Goal: Task Accomplishment & Management: Use online tool/utility

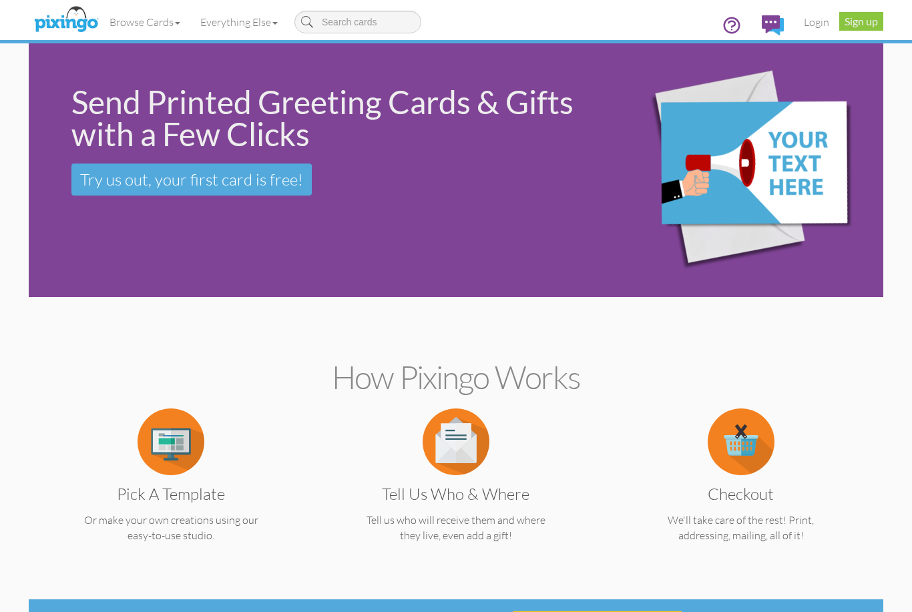
click at [172, 446] on img at bounding box center [170, 441] width 67 height 67
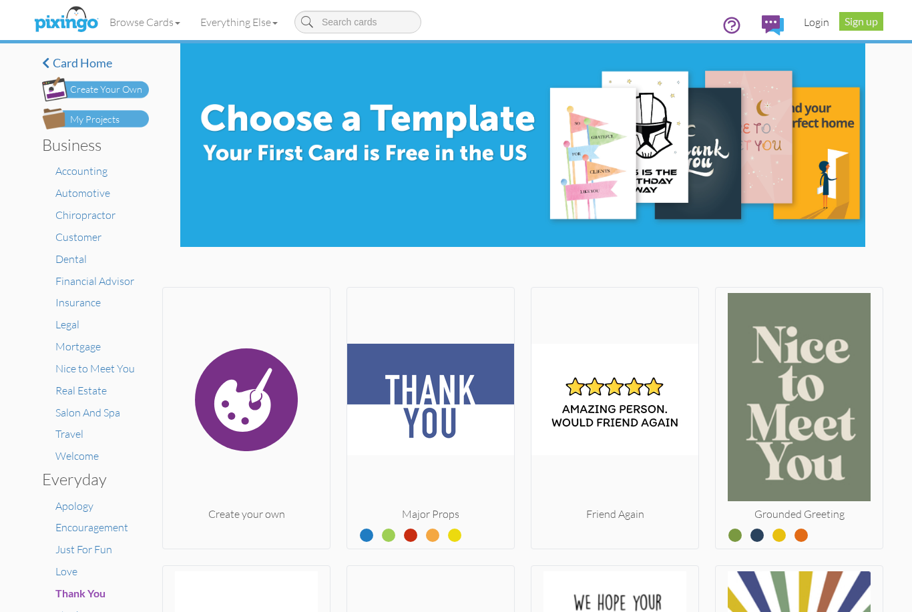
click at [820, 26] on link "Login" at bounding box center [816, 21] width 45 height 33
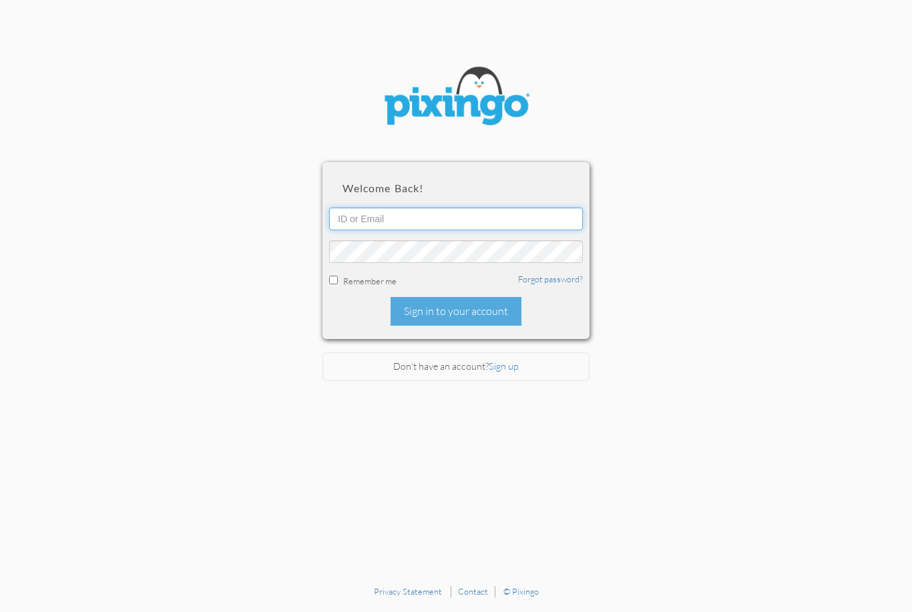
click at [379, 220] on input "text" at bounding box center [456, 219] width 254 height 23
type input "[PERSON_NAME][EMAIL_ADDRESS][DOMAIN_NAME]"
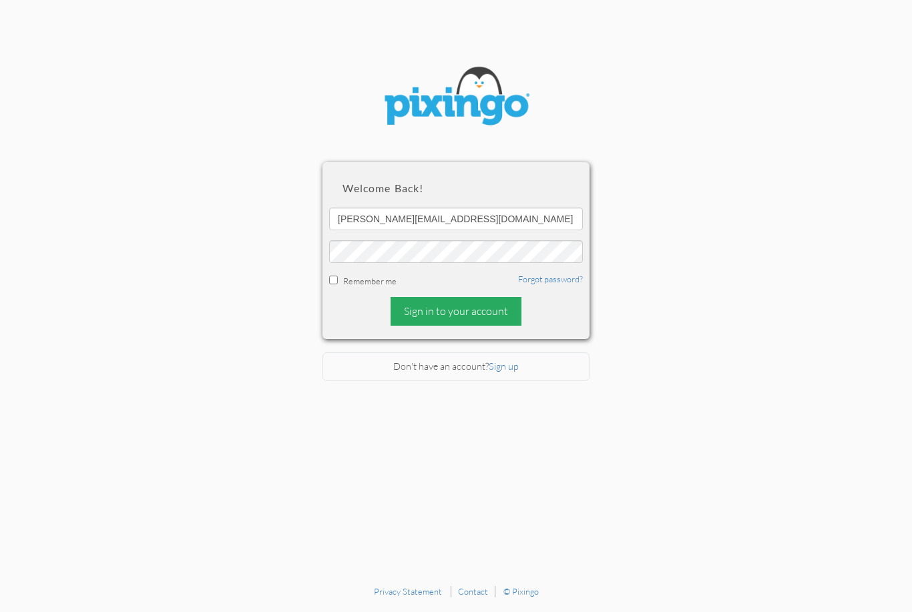
click at [487, 318] on div "Sign in to your account" at bounding box center [455, 311] width 131 height 29
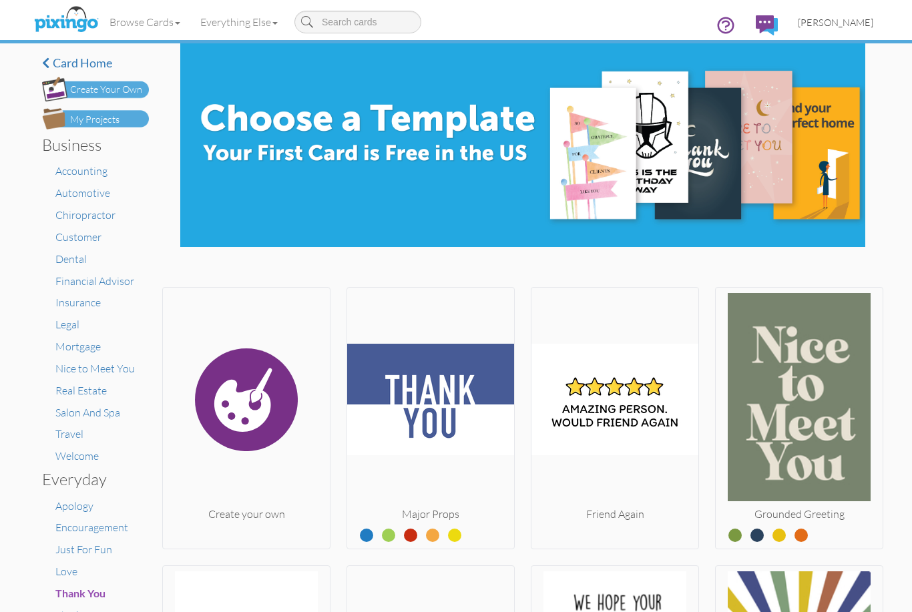
click at [844, 20] on span "[PERSON_NAME]" at bounding box center [835, 22] width 75 height 11
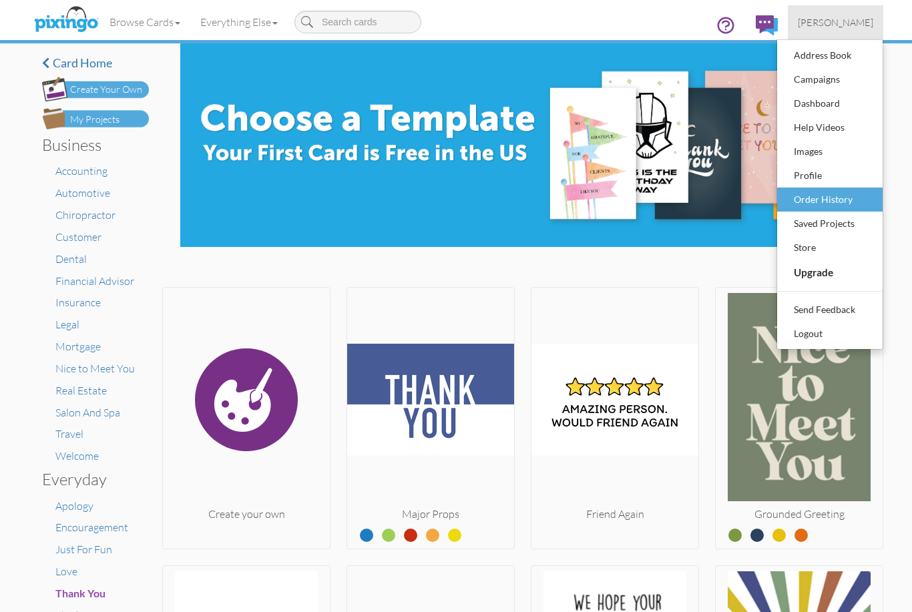
click at [844, 204] on div "Order History" at bounding box center [829, 200] width 79 height 20
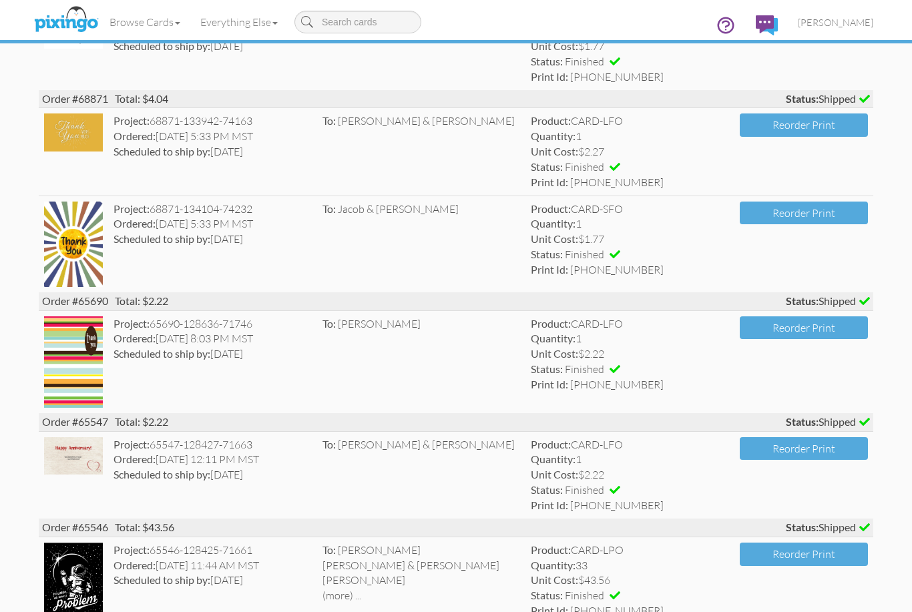
scroll to position [404, 0]
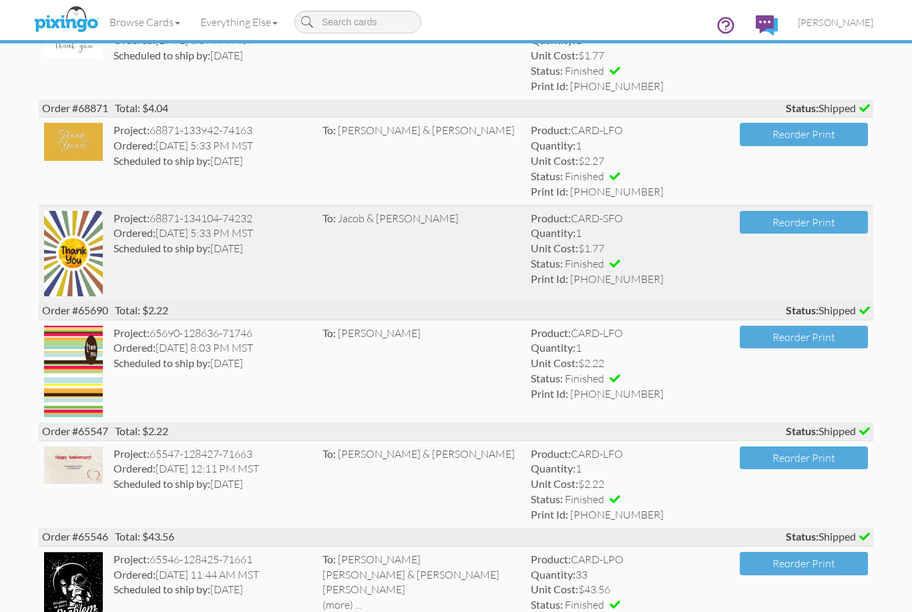
click at [78, 248] on img at bounding box center [73, 253] width 59 height 85
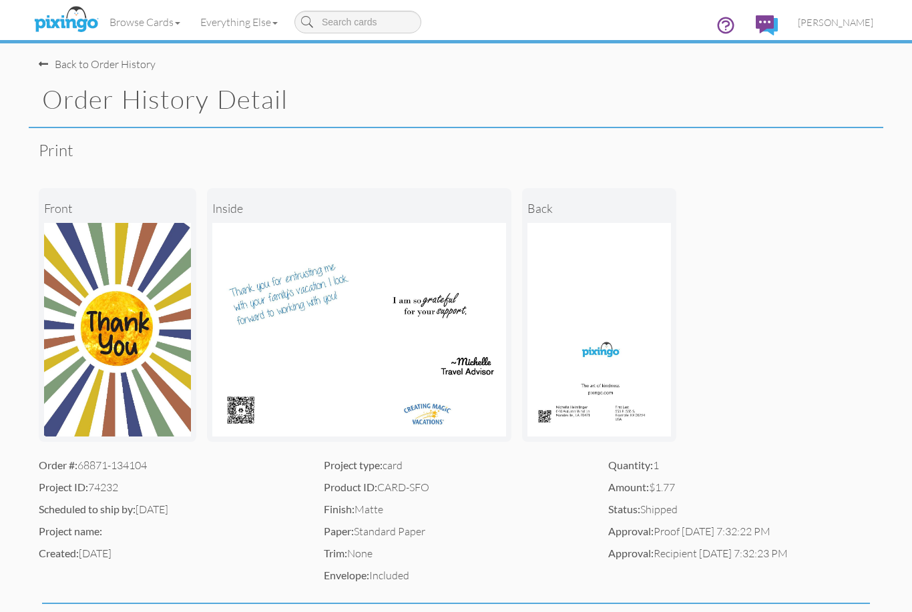
click at [68, 61] on div "Back to Order History" at bounding box center [97, 64] width 117 height 15
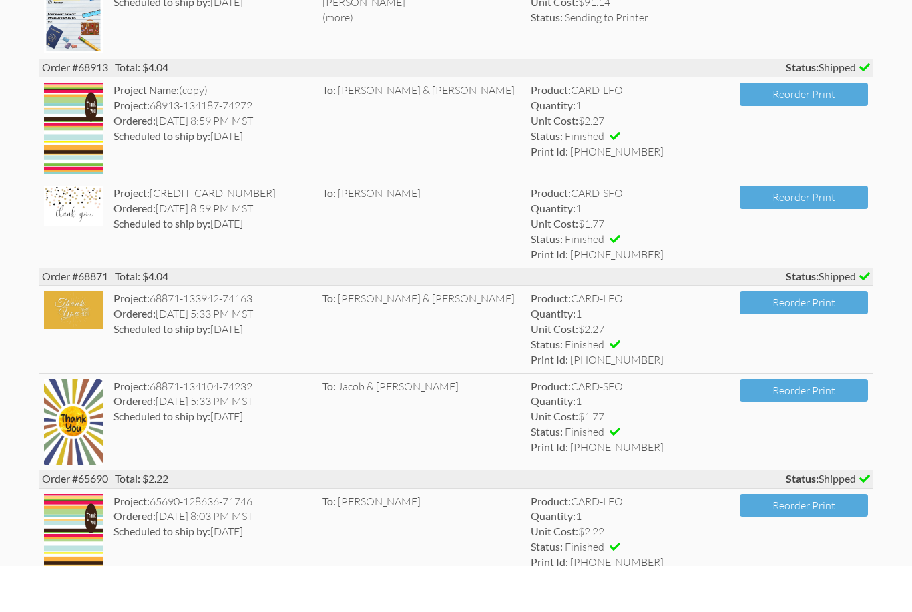
scroll to position [192, 0]
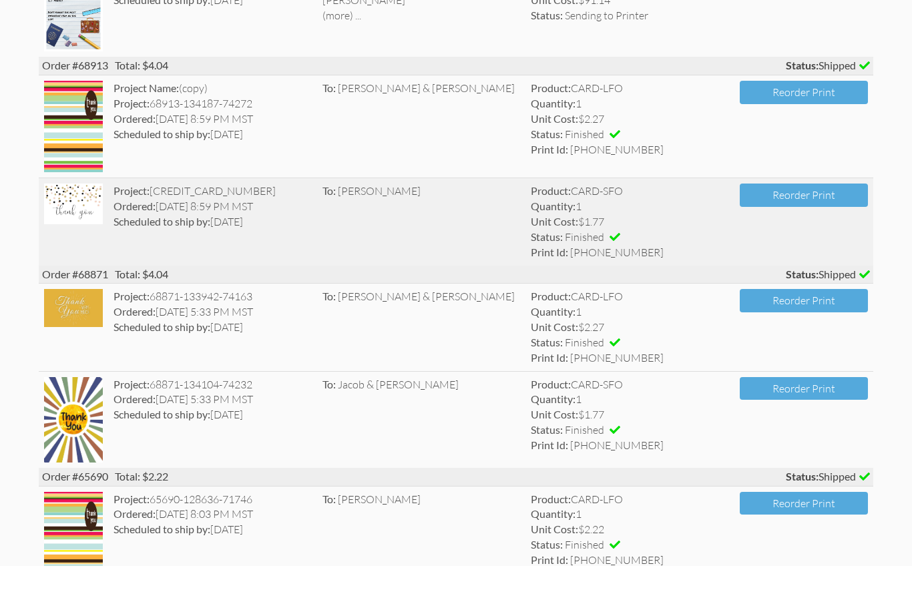
click at [81, 230] on img at bounding box center [73, 250] width 59 height 41
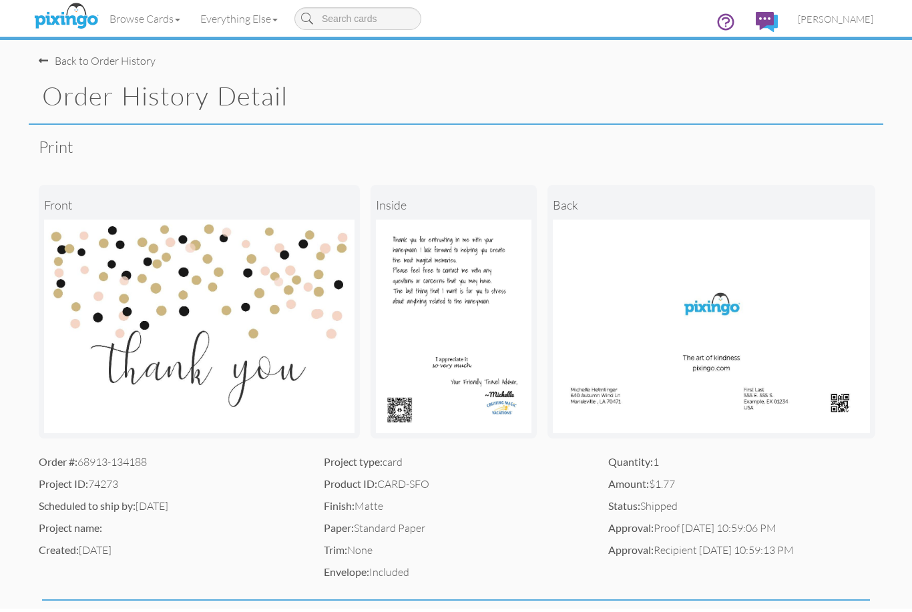
click at [73, 57] on div "Back to Order History" at bounding box center [97, 64] width 117 height 15
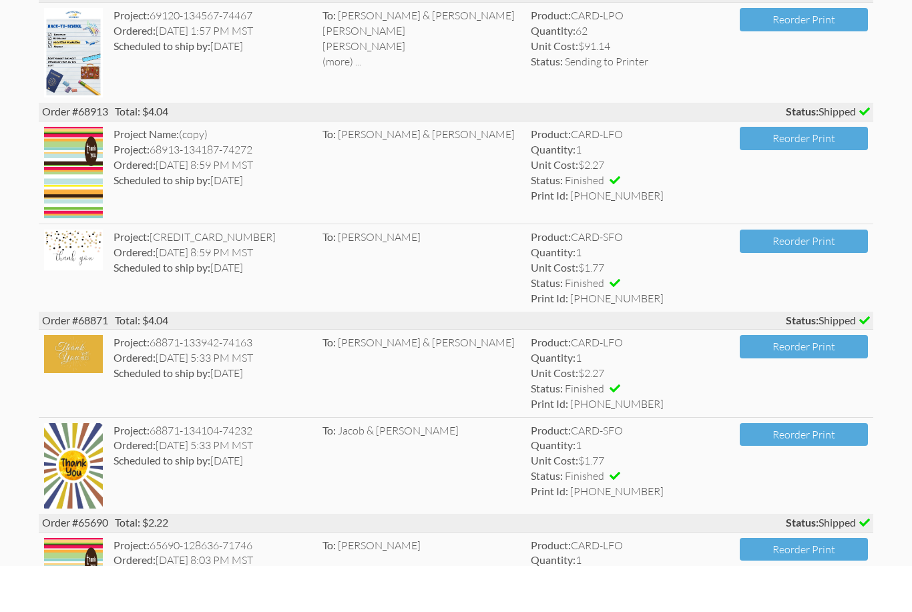
scroll to position [184, 0]
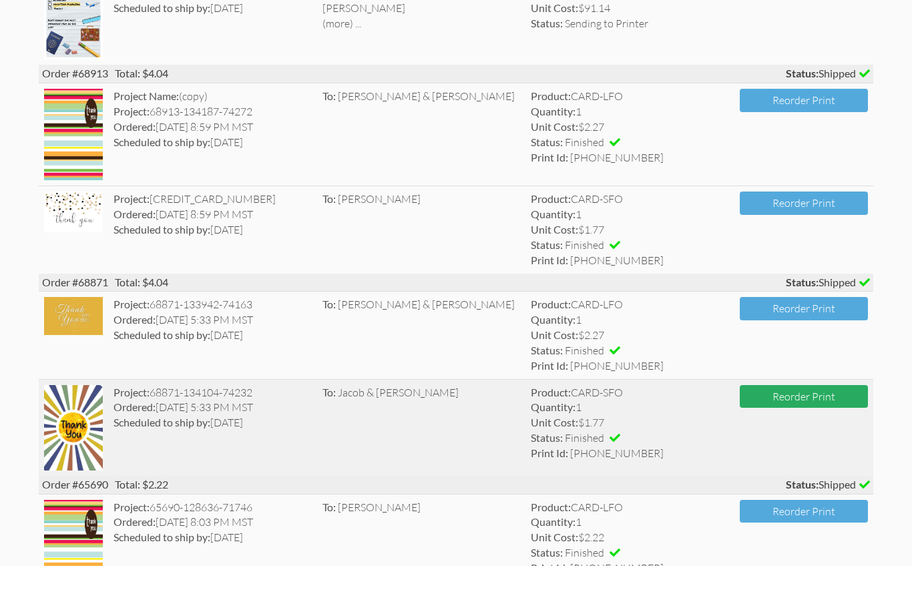
click at [811, 431] on button "Reorder Print" at bounding box center [803, 442] width 128 height 23
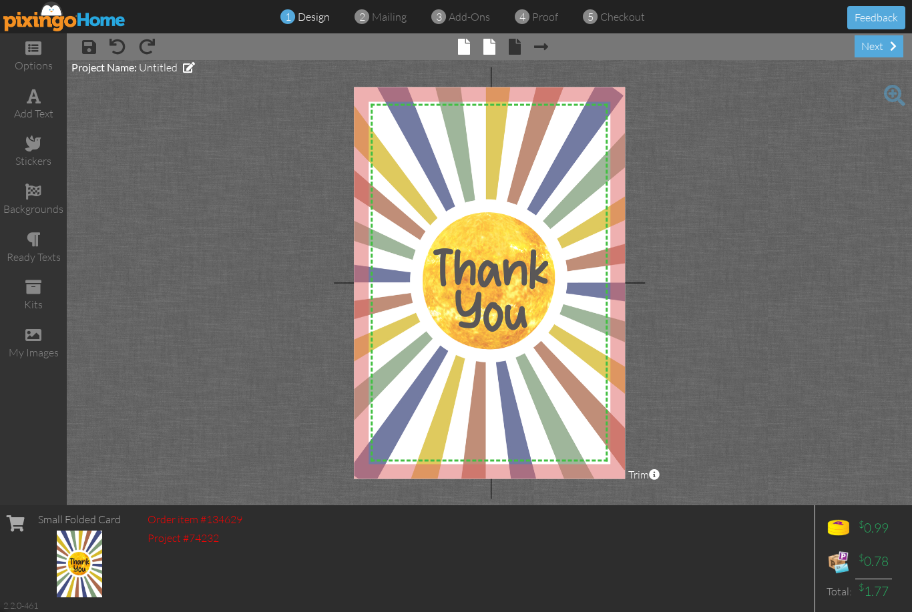
click at [491, 55] on tip-cont at bounding box center [489, 48] width 12 height 13
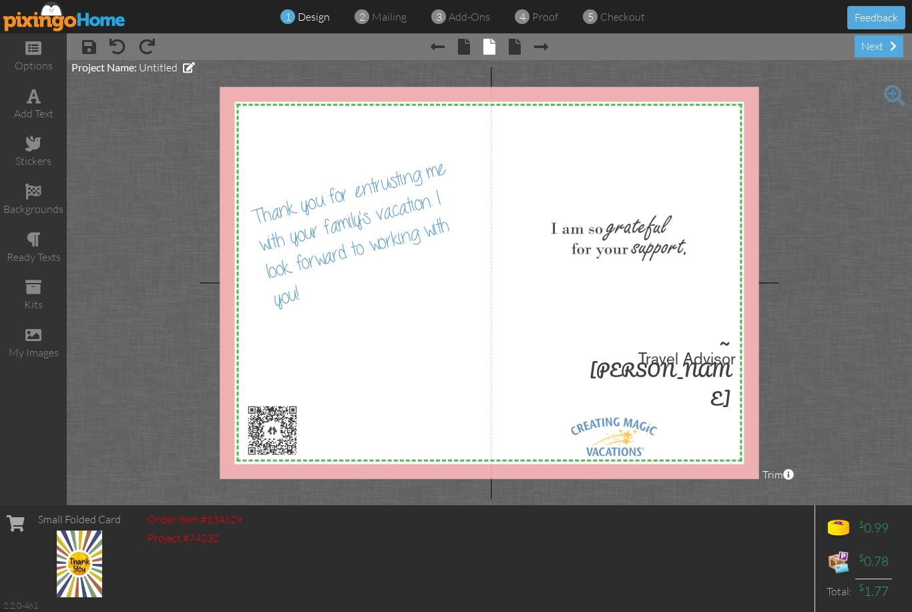
click at [450, 231] on div at bounding box center [489, 283] width 539 height 392
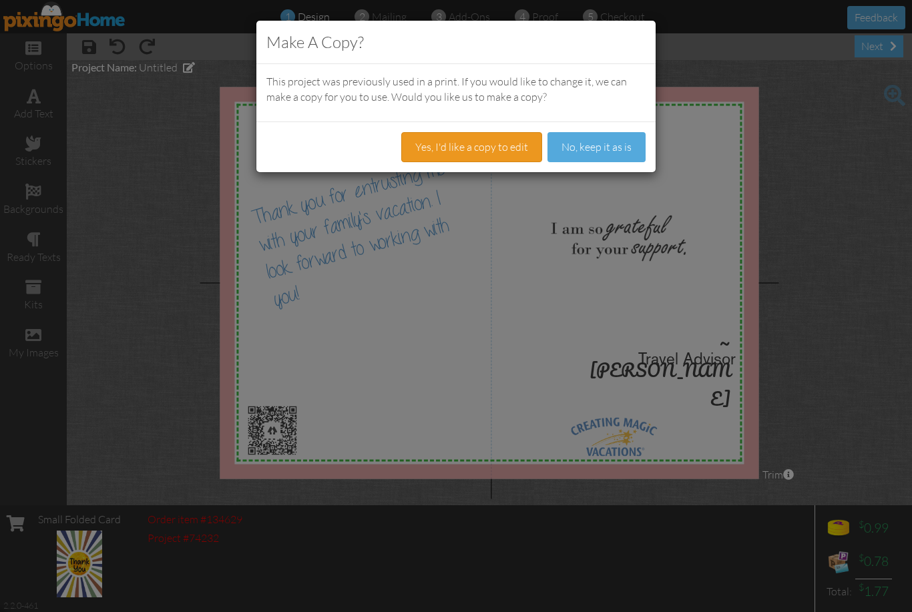
click at [456, 148] on button "Yes, I'd like a copy to edit" at bounding box center [471, 147] width 141 height 30
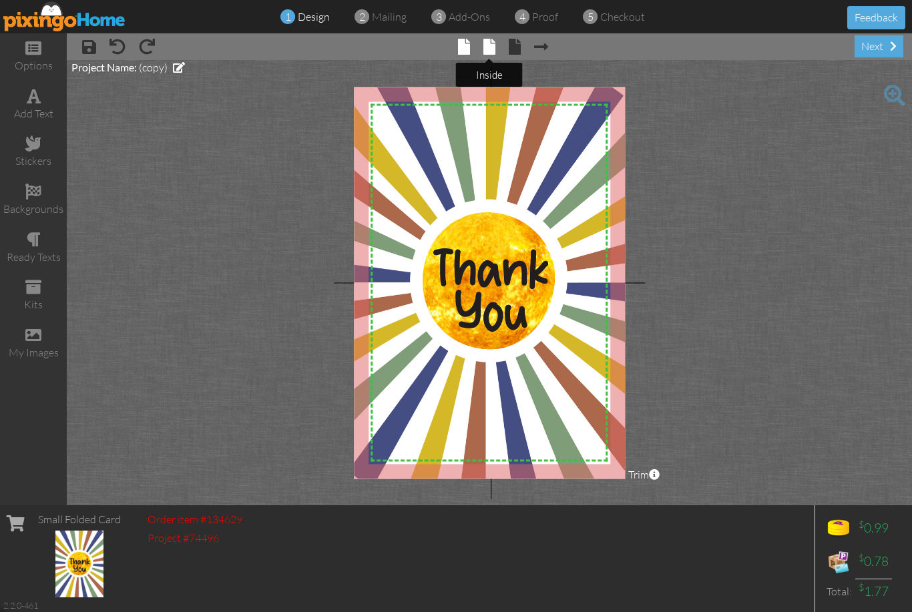
click at [487, 53] on span at bounding box center [489, 47] width 12 height 16
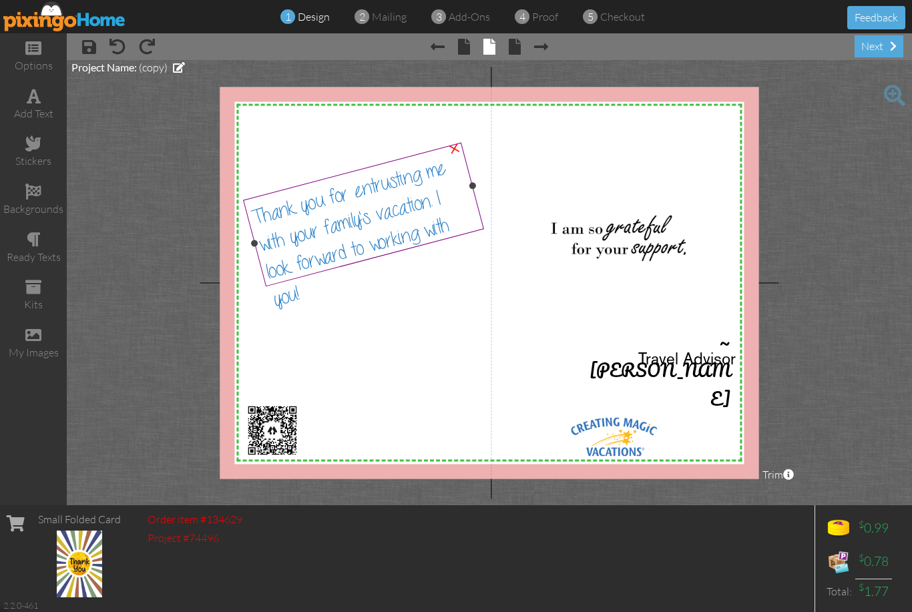
click at [457, 216] on div "Thank you for entrusting me with your family's vacation. I look forward to work…" at bounding box center [368, 230] width 238 height 164
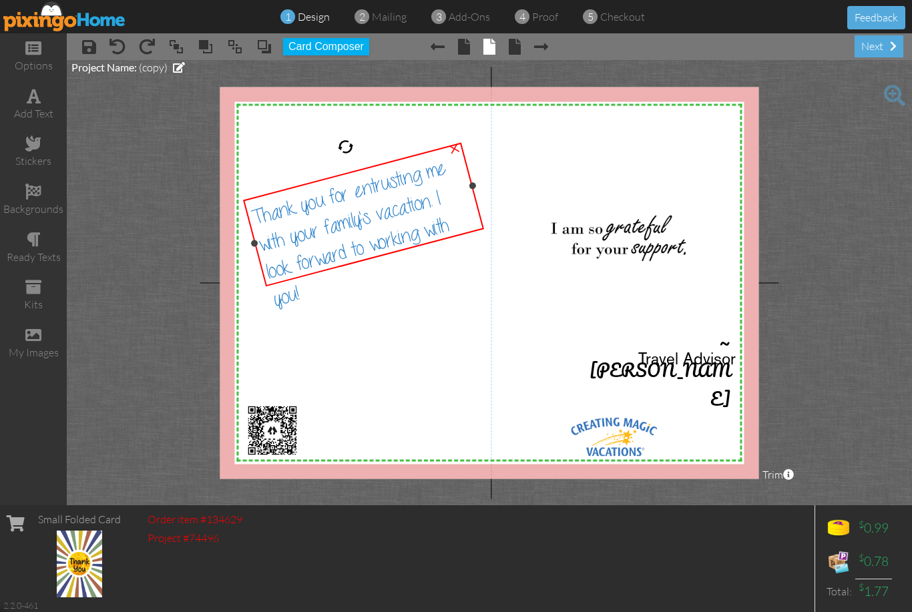
click at [452, 218] on div "Thank you for entrusting me with your family's vacation. I look forward to work…" at bounding box center [368, 230] width 238 height 164
click at [449, 220] on div "Thank you for entrusting me with your family's vacation. I look forward to work…" at bounding box center [368, 230] width 238 height 164
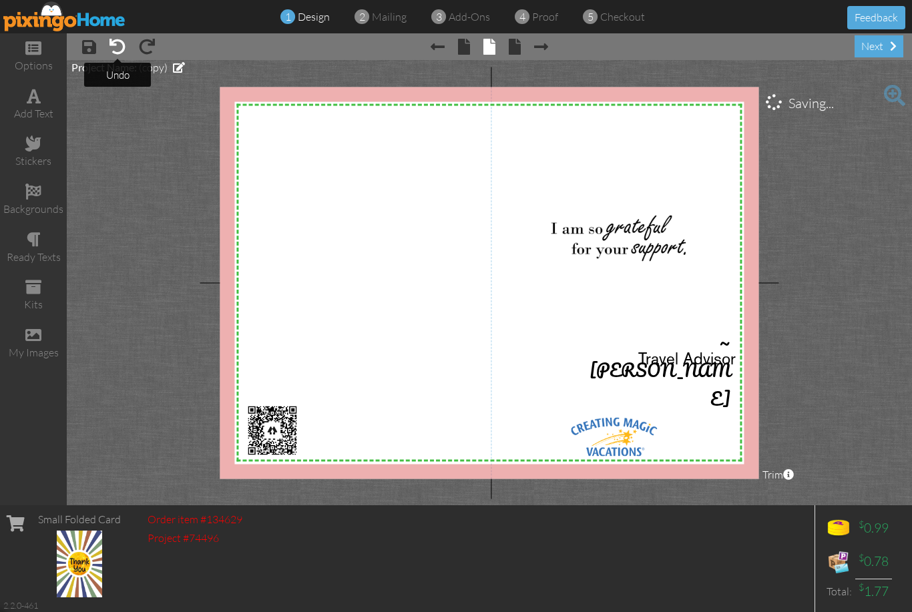
click at [120, 42] on span at bounding box center [117, 47] width 16 height 16
click at [109, 43] on span at bounding box center [117, 47] width 16 height 16
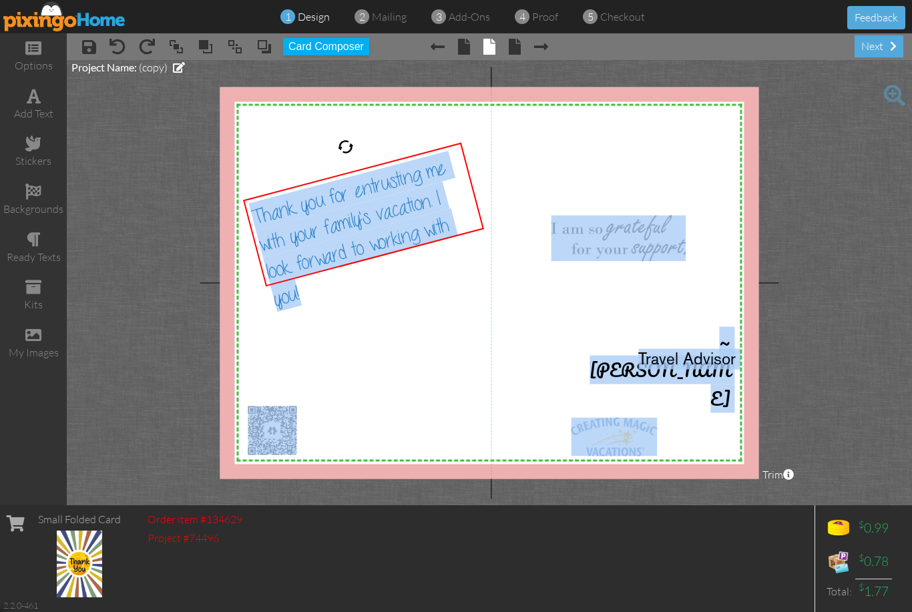
click at [843, 206] on project-studio-wrapper "X X X X X X X X X X X X X X X X X X X X X X X X X X X X X X X X X X X X X X X X…" at bounding box center [489, 282] width 845 height 445
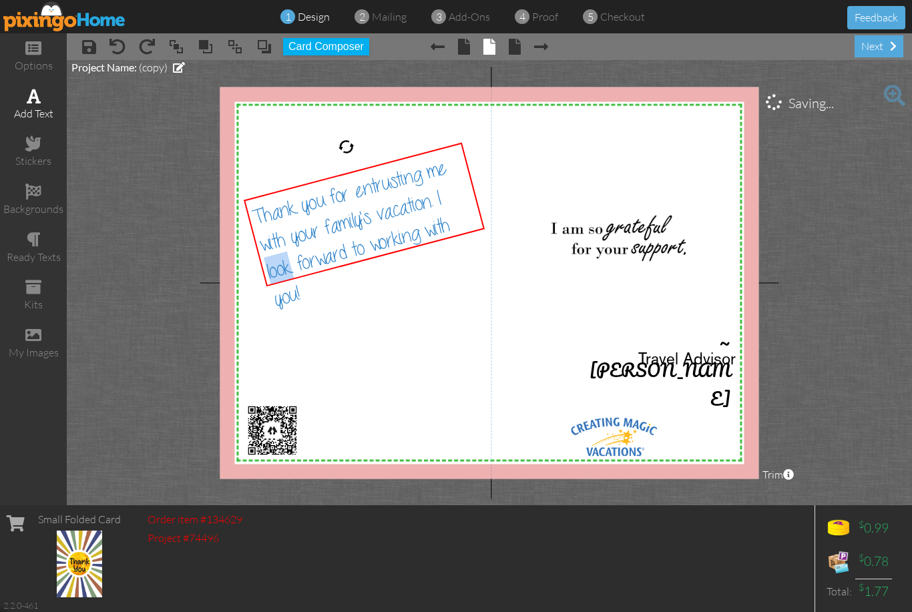
click at [42, 103] on div "add text" at bounding box center [33, 104] width 67 height 47
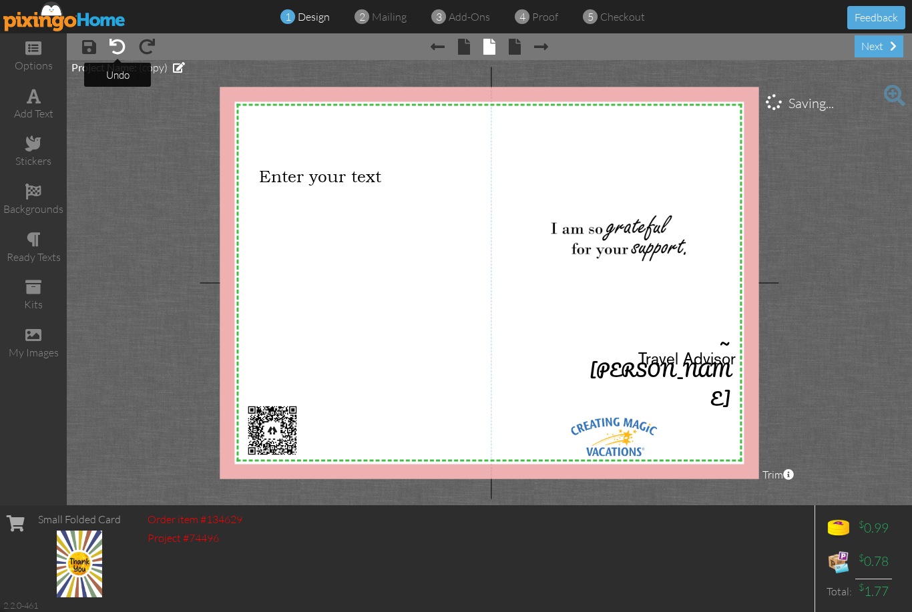
click at [125, 47] on span at bounding box center [117, 47] width 16 height 16
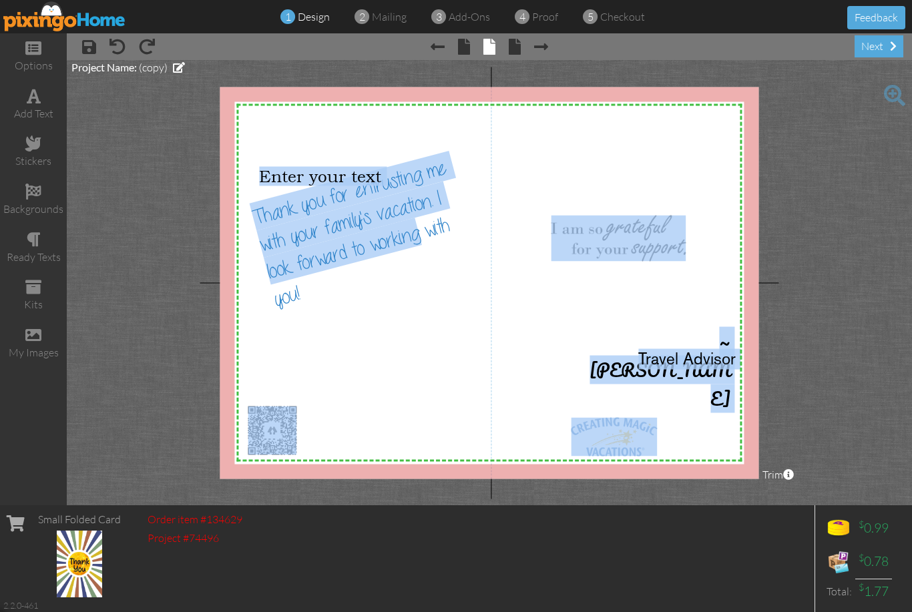
click at [843, 232] on project-studio-wrapper "X X X X X X X X X X X X X X X X X X X X X X X X X X X X X X X X X X X X X X X X…" at bounding box center [489, 282] width 845 height 445
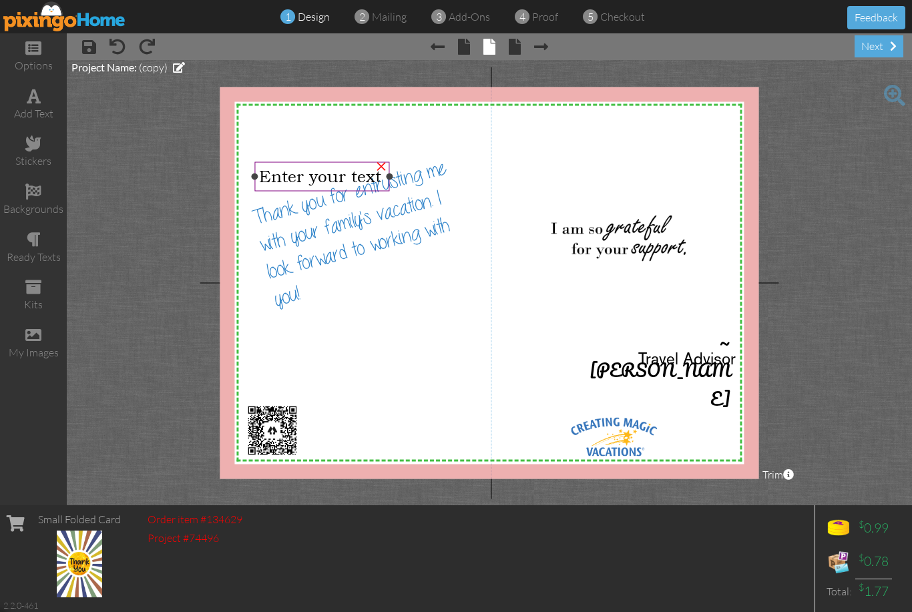
click at [384, 170] on div "×" at bounding box center [380, 164] width 21 height 21
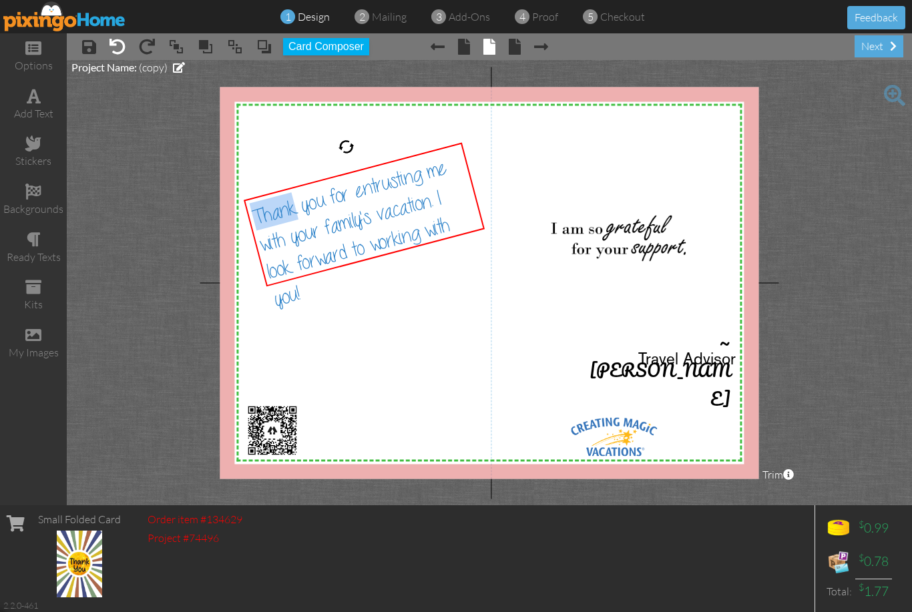
click at [115, 51] on span at bounding box center [117, 47] width 16 height 16
click at [384, 168] on div "×" at bounding box center [380, 164] width 21 height 21
click at [352, 143] on div at bounding box center [345, 146] width 19 height 19
click at [342, 153] on div at bounding box center [345, 146] width 19 height 19
click at [353, 151] on div at bounding box center [345, 146] width 19 height 19
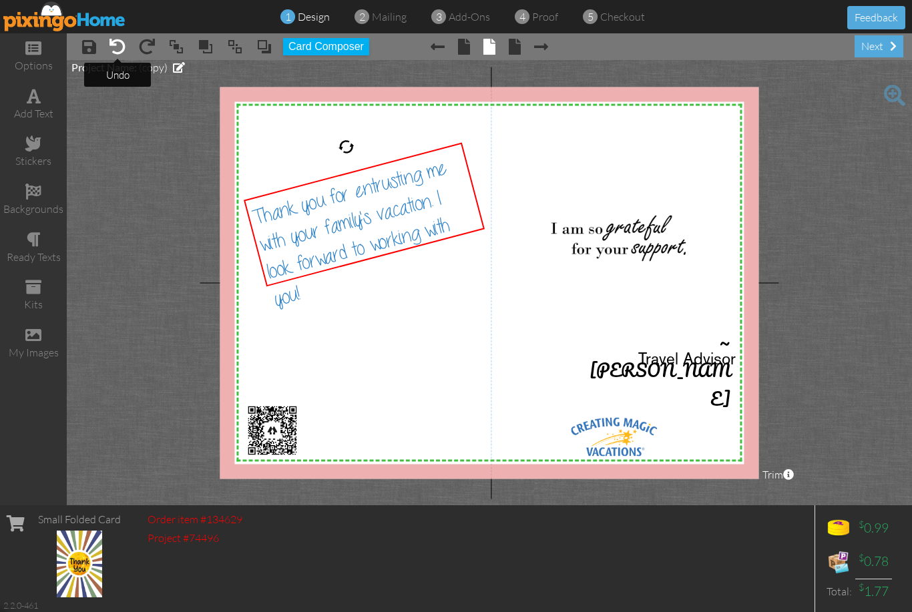
click at [113, 43] on span at bounding box center [117, 47] width 16 height 16
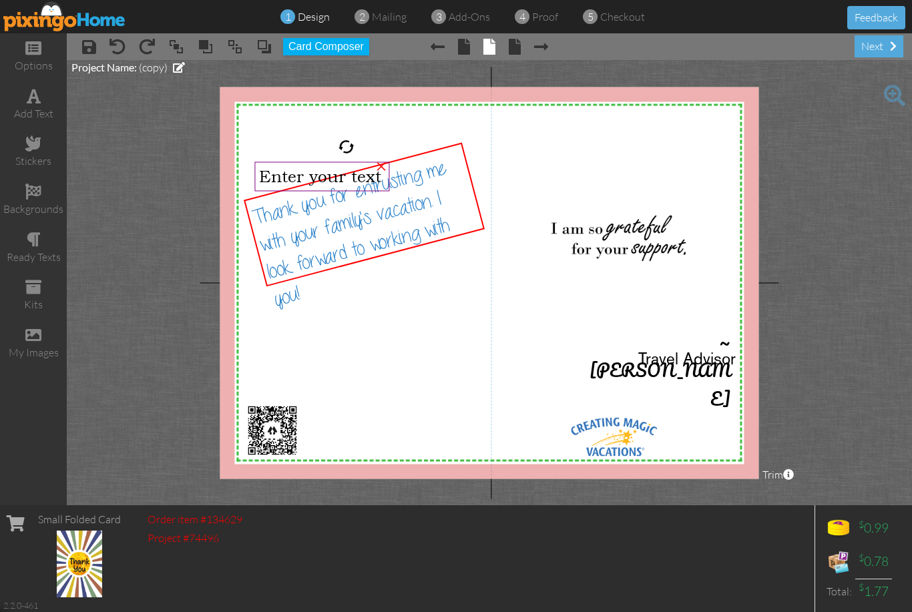
click at [374, 172] on div "×" at bounding box center [380, 164] width 21 height 21
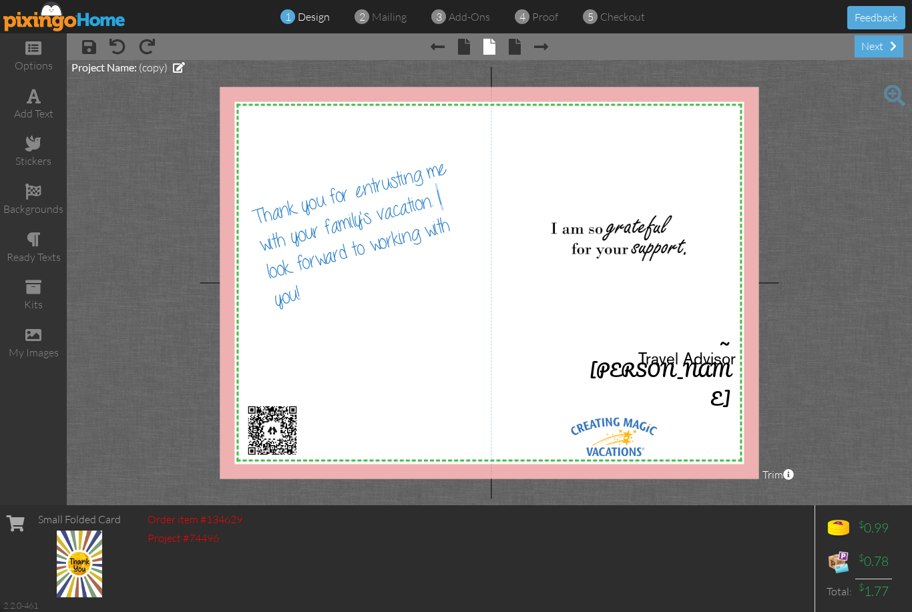
click at [314, 19] on span "design" at bounding box center [314, 16] width 32 height 13
click at [312, 22] on span "design" at bounding box center [314, 16] width 32 height 13
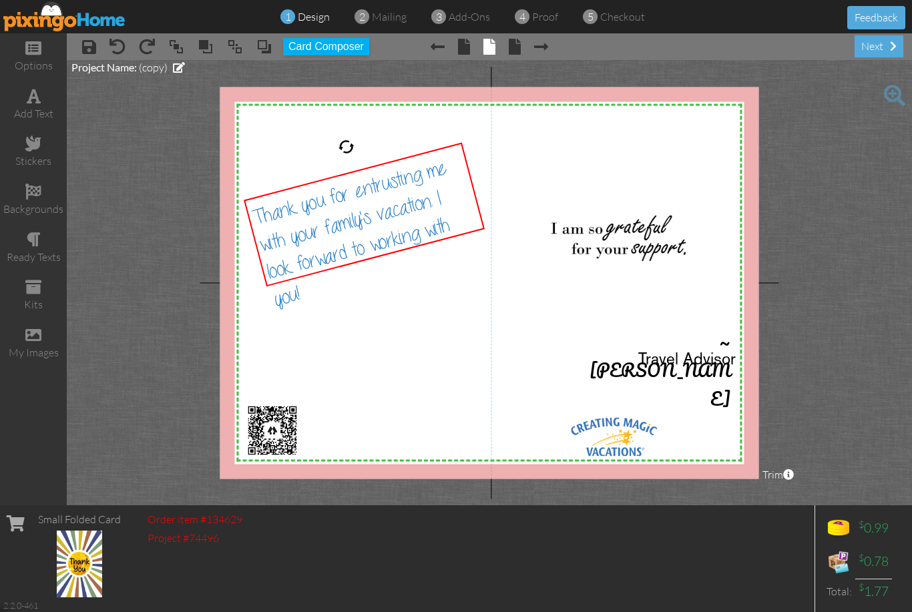
click at [346, 146] on div at bounding box center [345, 146] width 19 height 19
click at [884, 42] on div "next" at bounding box center [878, 46] width 49 height 22
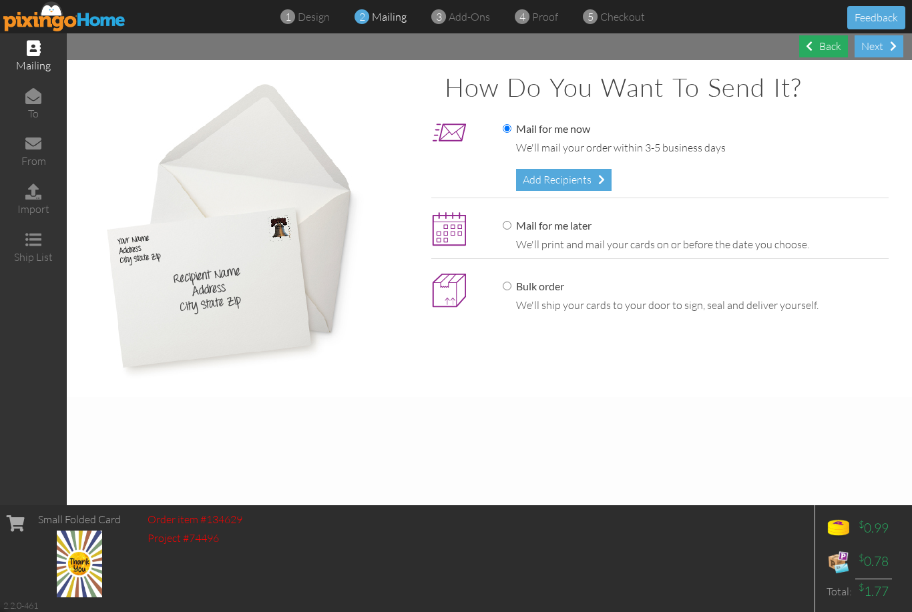
click at [814, 44] on div "Back" at bounding box center [823, 46] width 49 height 22
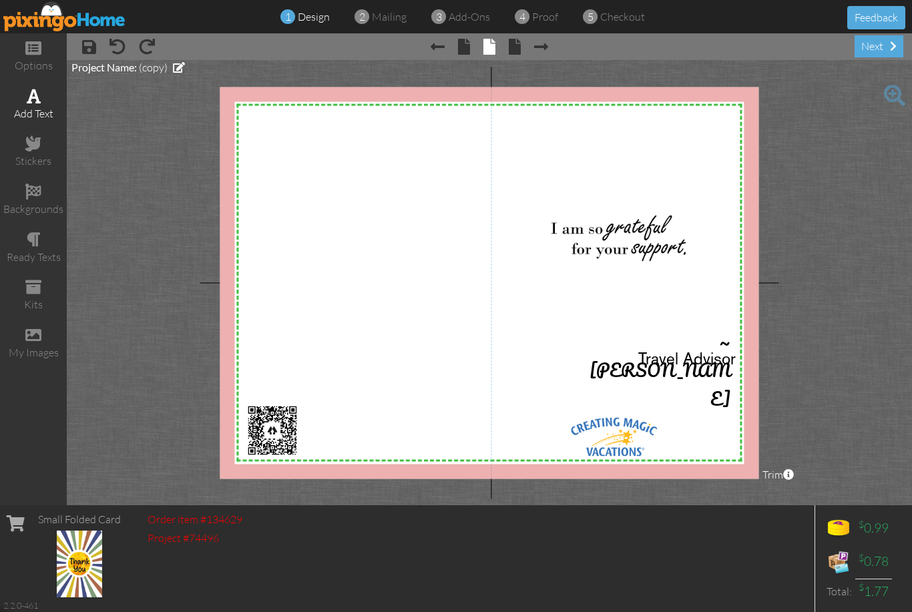
click at [31, 103] on div "add text" at bounding box center [33, 104] width 67 height 47
click at [858, 284] on project-studio-wrapper "X X X X X X X X X X X X X X X X X X X X X X X X X X X X X X X X X X X X X X X X…" at bounding box center [489, 282] width 845 height 445
click at [856, 257] on project-studio-wrapper "X X X X X X X X X X X X X X X X X X X X X X X X X X X X X X X X X X X X X X X X…" at bounding box center [489, 282] width 845 height 445
click at [742, 366] on div "×" at bounding box center [742, 366] width 21 height 21
click at [29, 96] on span at bounding box center [34, 96] width 14 height 16
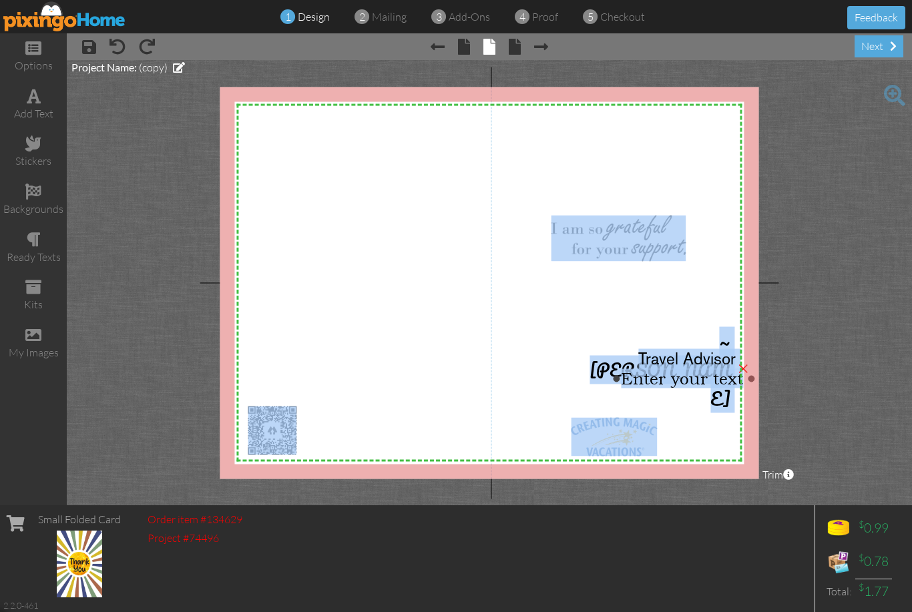
click at [830, 363] on project-studio-wrapper "X X X X X X X X X X X X X X X X X X X X X X X X X X X X X X X X X X X X X X X X…" at bounding box center [489, 282] width 845 height 445
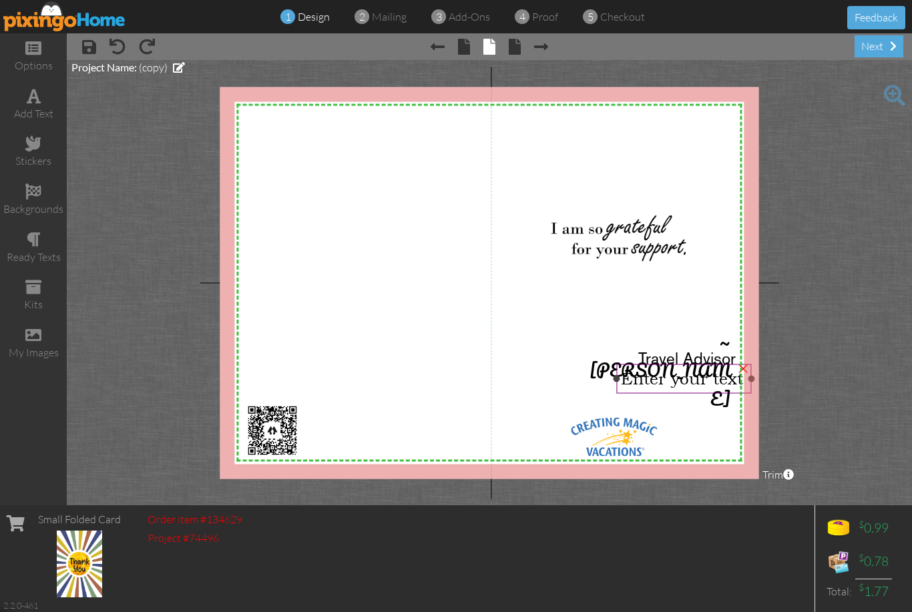
click at [723, 382] on span "Enter your text" at bounding box center [682, 377] width 122 height 19
click at [749, 374] on div "×" at bounding box center [742, 366] width 21 height 21
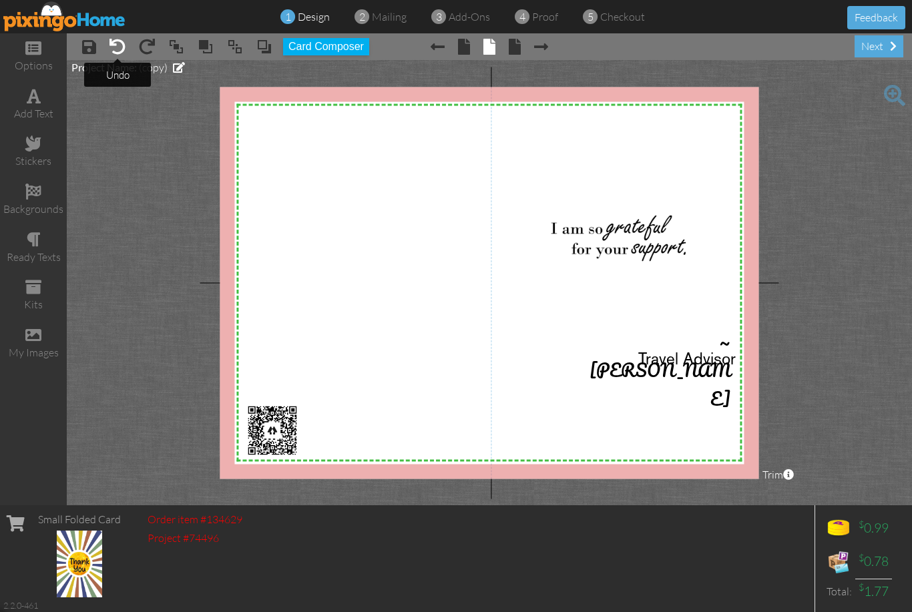
click at [119, 48] on span at bounding box center [117, 47] width 16 height 16
click at [115, 49] on span at bounding box center [117, 47] width 16 height 16
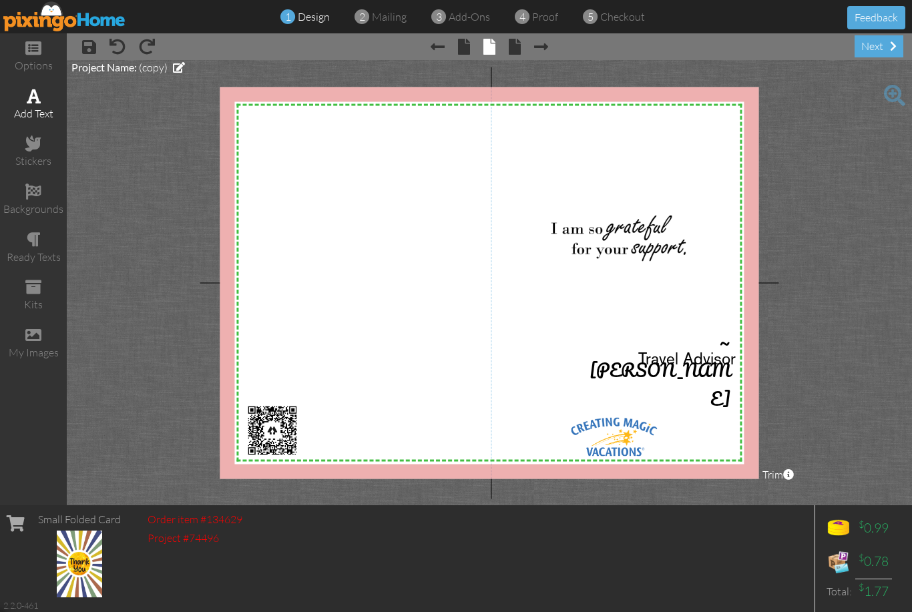
click at [37, 103] on div "add text" at bounding box center [33, 104] width 67 height 47
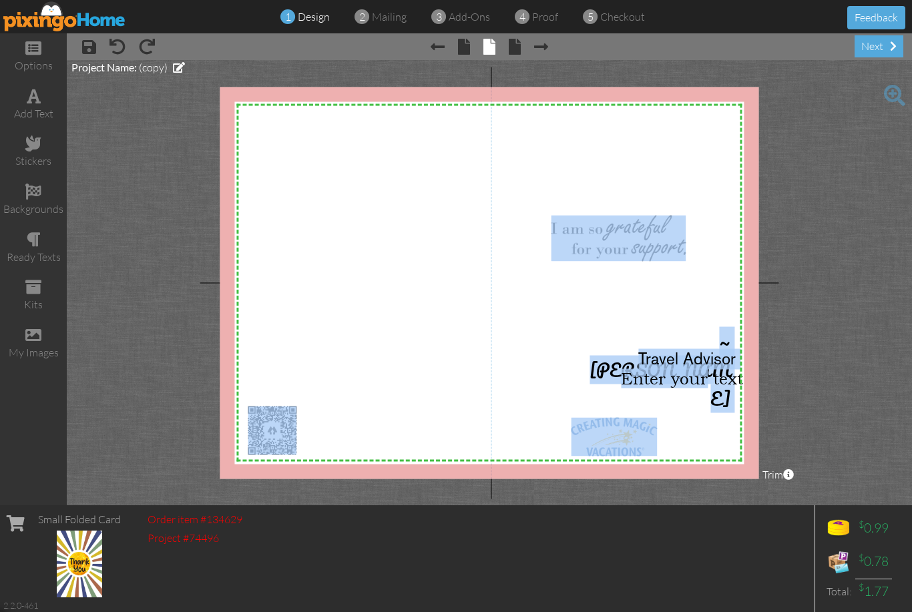
click at [825, 258] on project-studio-wrapper "X X X X X X X X X X X X X X X X X X X X X X X X X X X X X X X X X X X X X X X X…" at bounding box center [489, 282] width 845 height 445
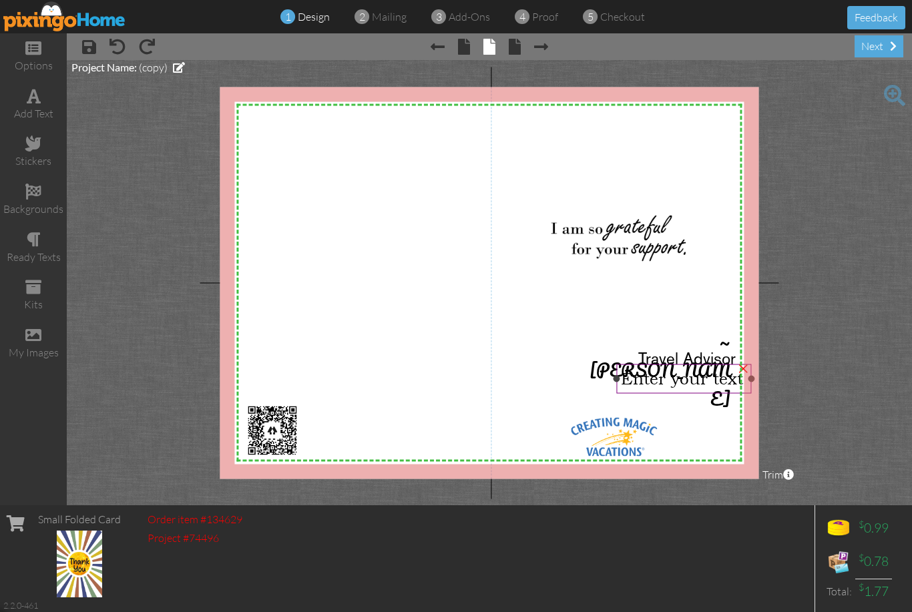
click at [697, 396] on div at bounding box center [683, 379] width 141 height 36
click at [702, 390] on div "Enter your text" at bounding box center [684, 378] width 135 height 29
click at [740, 371] on div "×" at bounding box center [742, 366] width 21 height 21
